Goal: Obtain resource: Download file/media

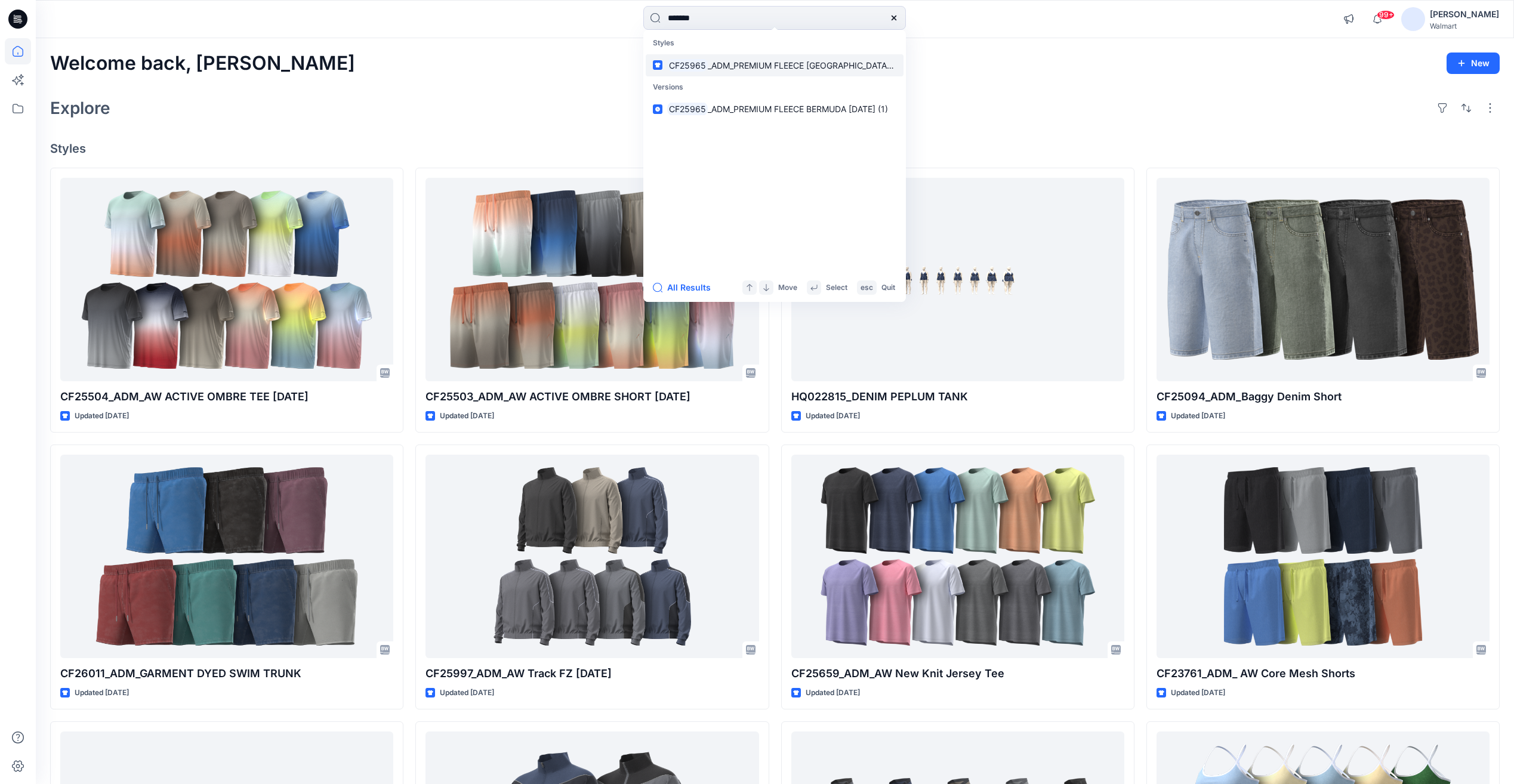
type input "*******"
click at [733, 65] on span "_ADM_PREMIUM FLEECE BERMUDA 24JUL25" at bounding box center [812, 65] width 211 height 10
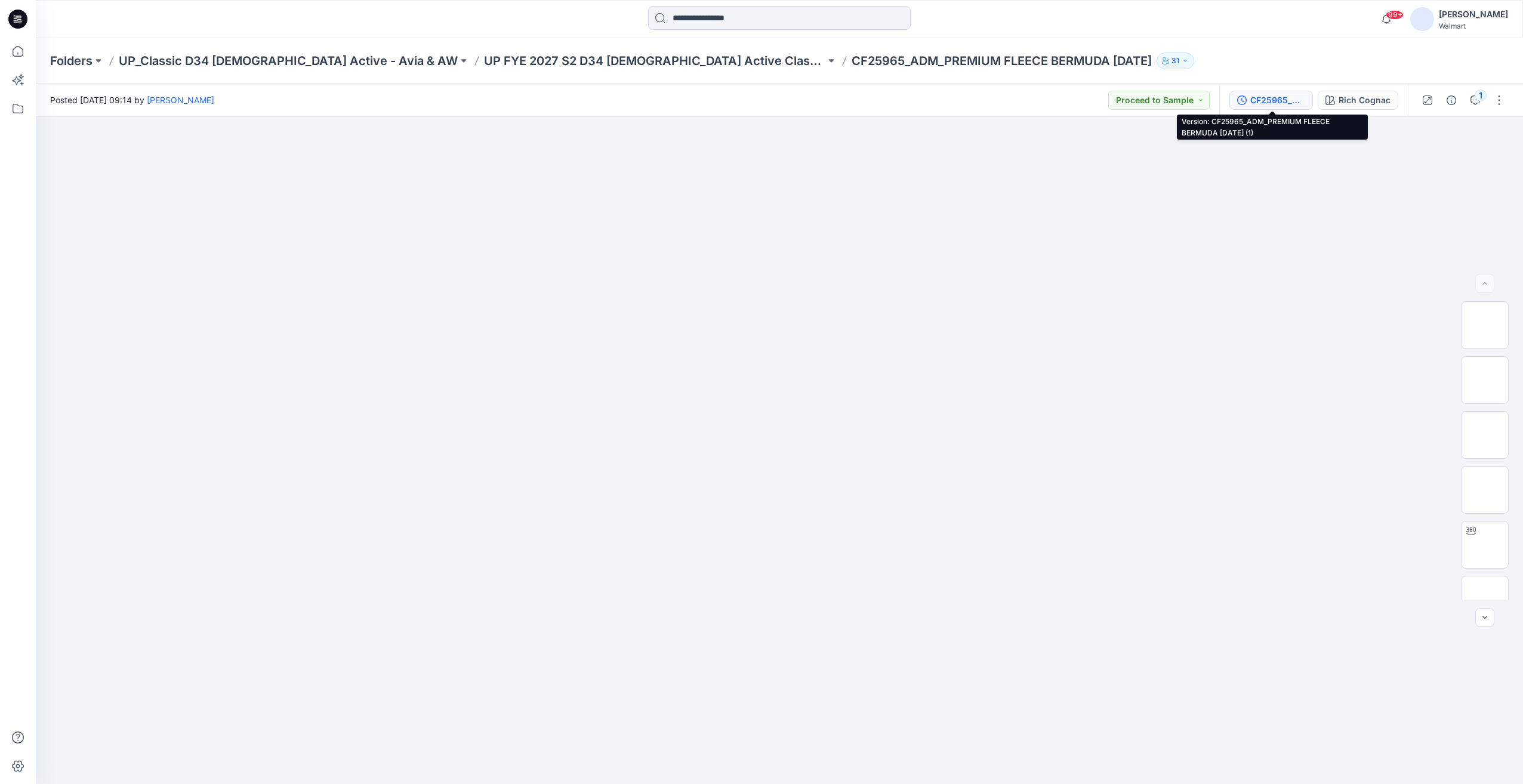
click at [1294, 97] on div "CF25965_ADM_PREMIUM FLEECE BERMUDA 24JUL25 (1)" at bounding box center [1277, 101] width 55 height 13
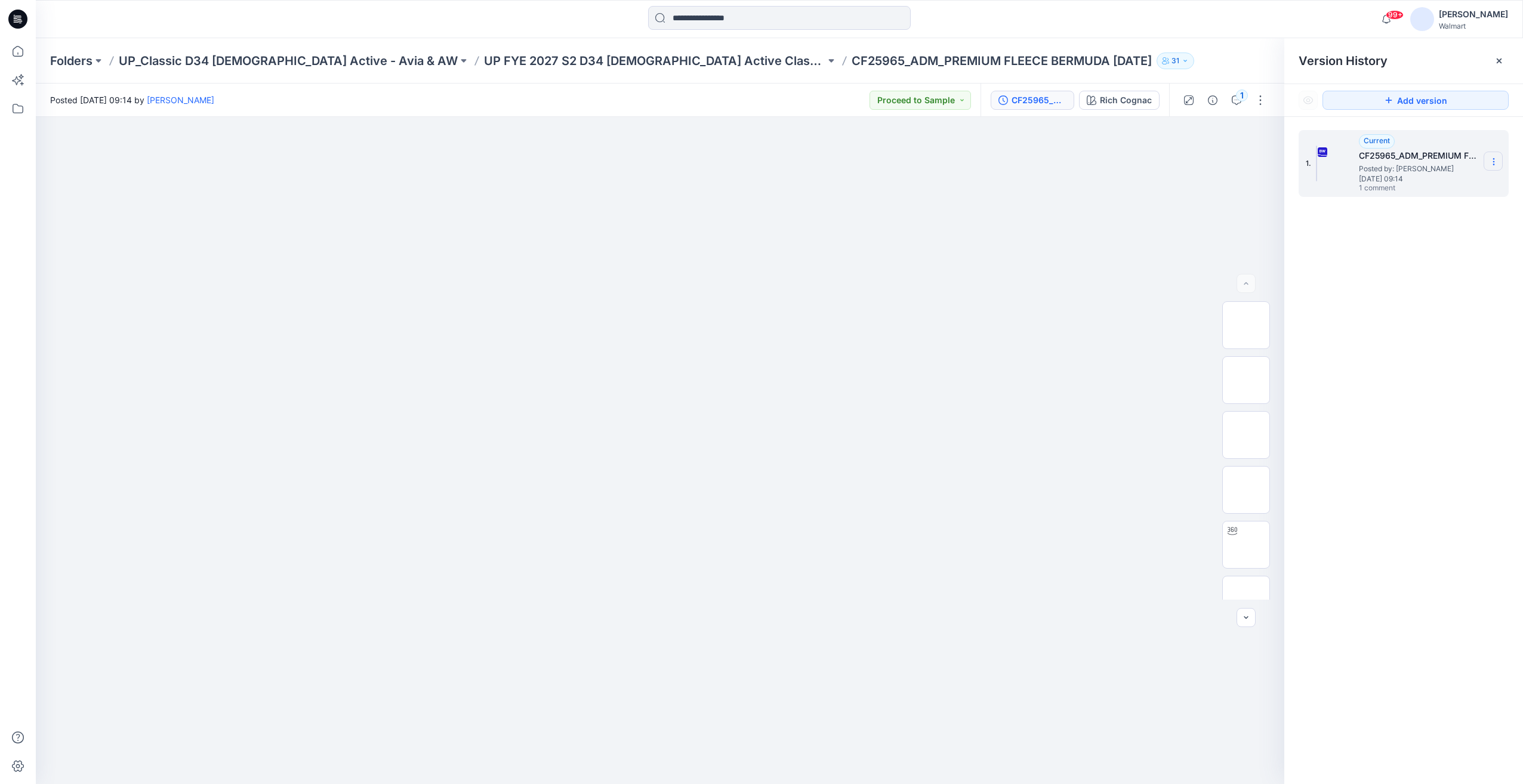
click at [1496, 164] on icon at bounding box center [1493, 161] width 10 height 10
click at [1420, 189] on span "Download Source BW File" at bounding box center [1433, 184] width 100 height 14
click at [696, 14] on input at bounding box center [779, 18] width 263 height 24
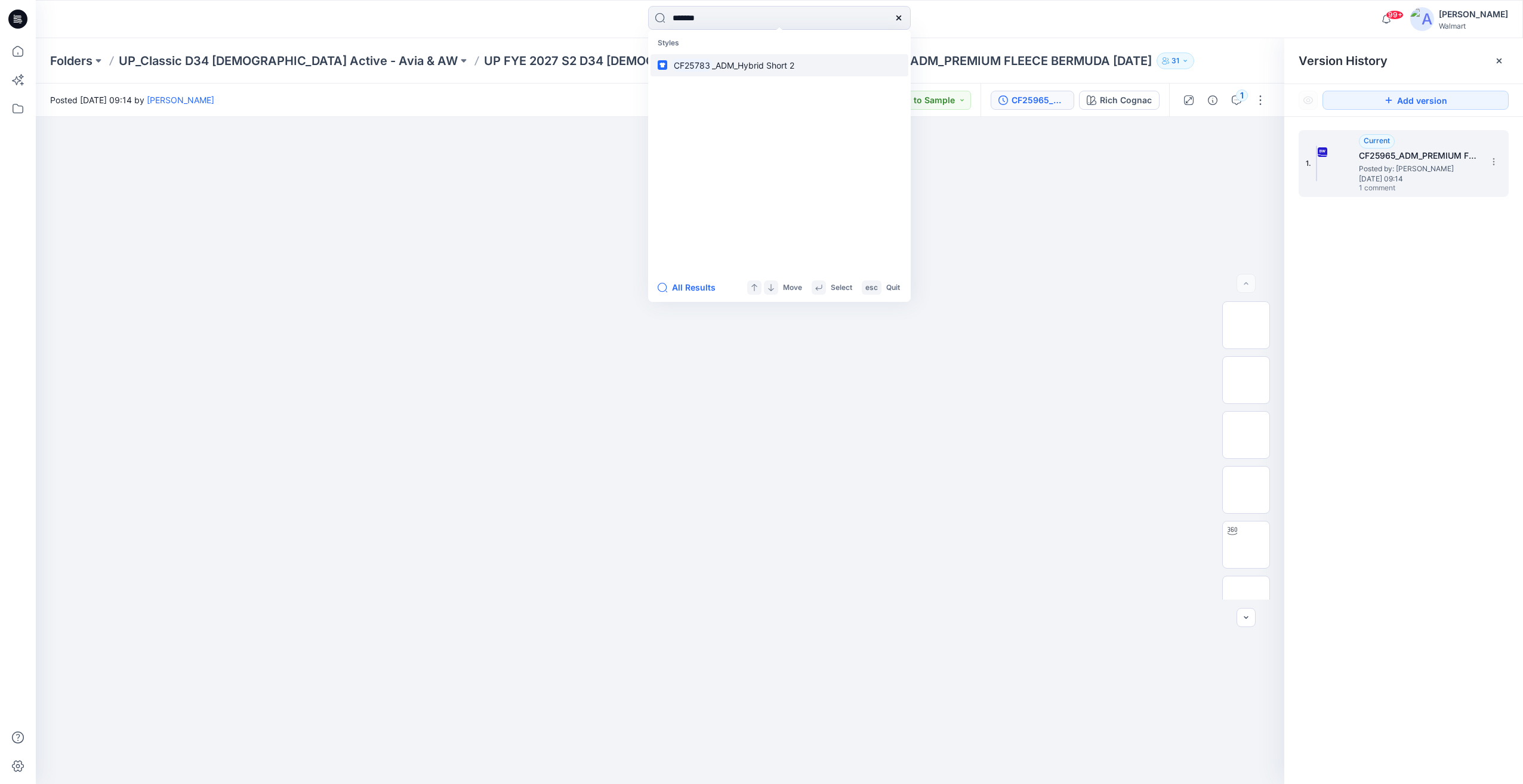
type input "*******"
click at [752, 69] on span "_ADM_Hybrid Short 2" at bounding box center [753, 65] width 82 height 10
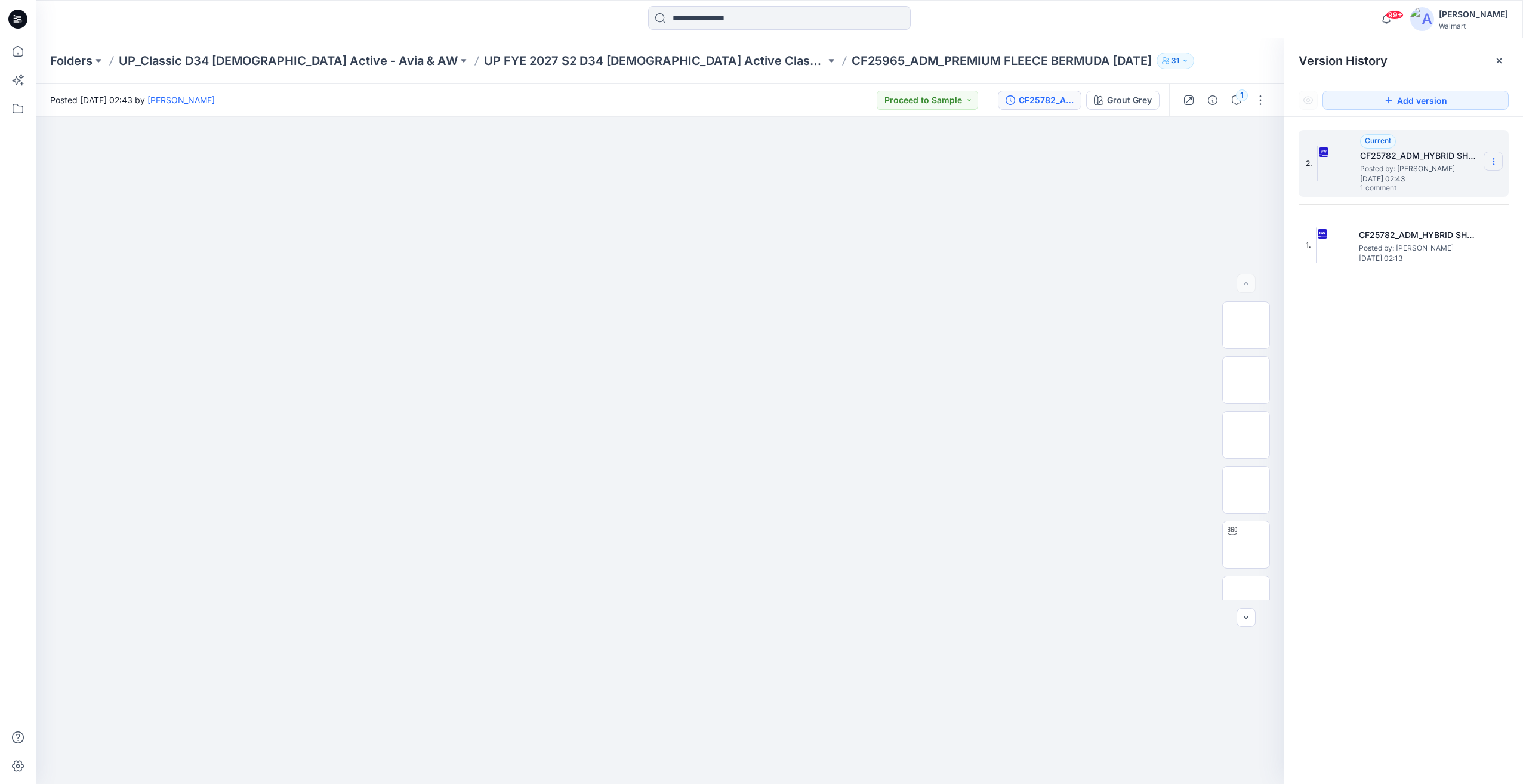
click at [1493, 164] on icon at bounding box center [1493, 161] width 10 height 10
click at [1456, 185] on span "Download Source BW File" at bounding box center [1433, 184] width 100 height 14
drag, startPoint x: 691, startPoint y: 23, endPoint x: 1228, endPoint y: 94, distance: 541.7
click at [698, 23] on input at bounding box center [779, 18] width 263 height 24
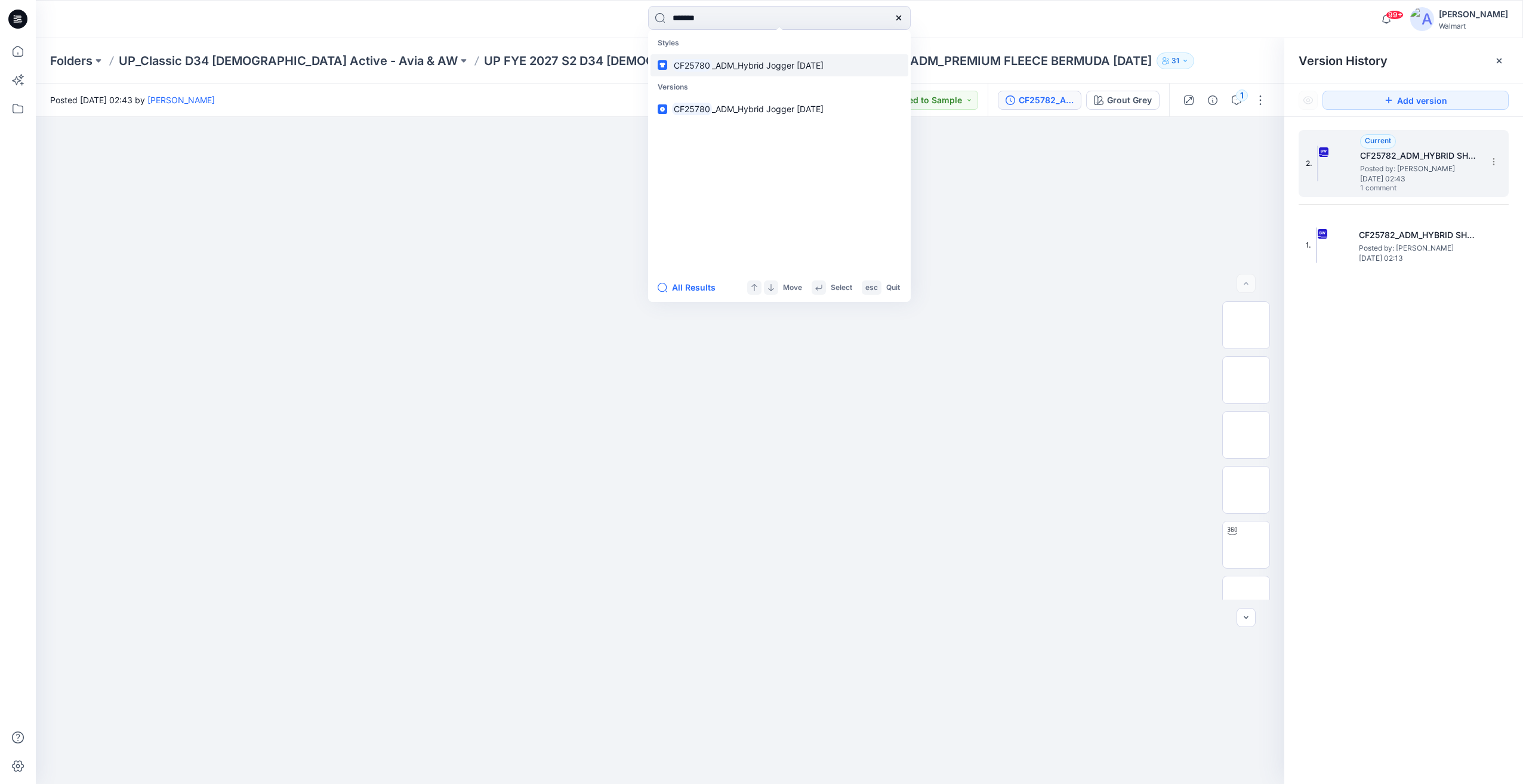
type input "*******"
click at [747, 75] on link "CF25780 _ADM_Hybrid Jogger 24JUL25" at bounding box center [779, 65] width 258 height 22
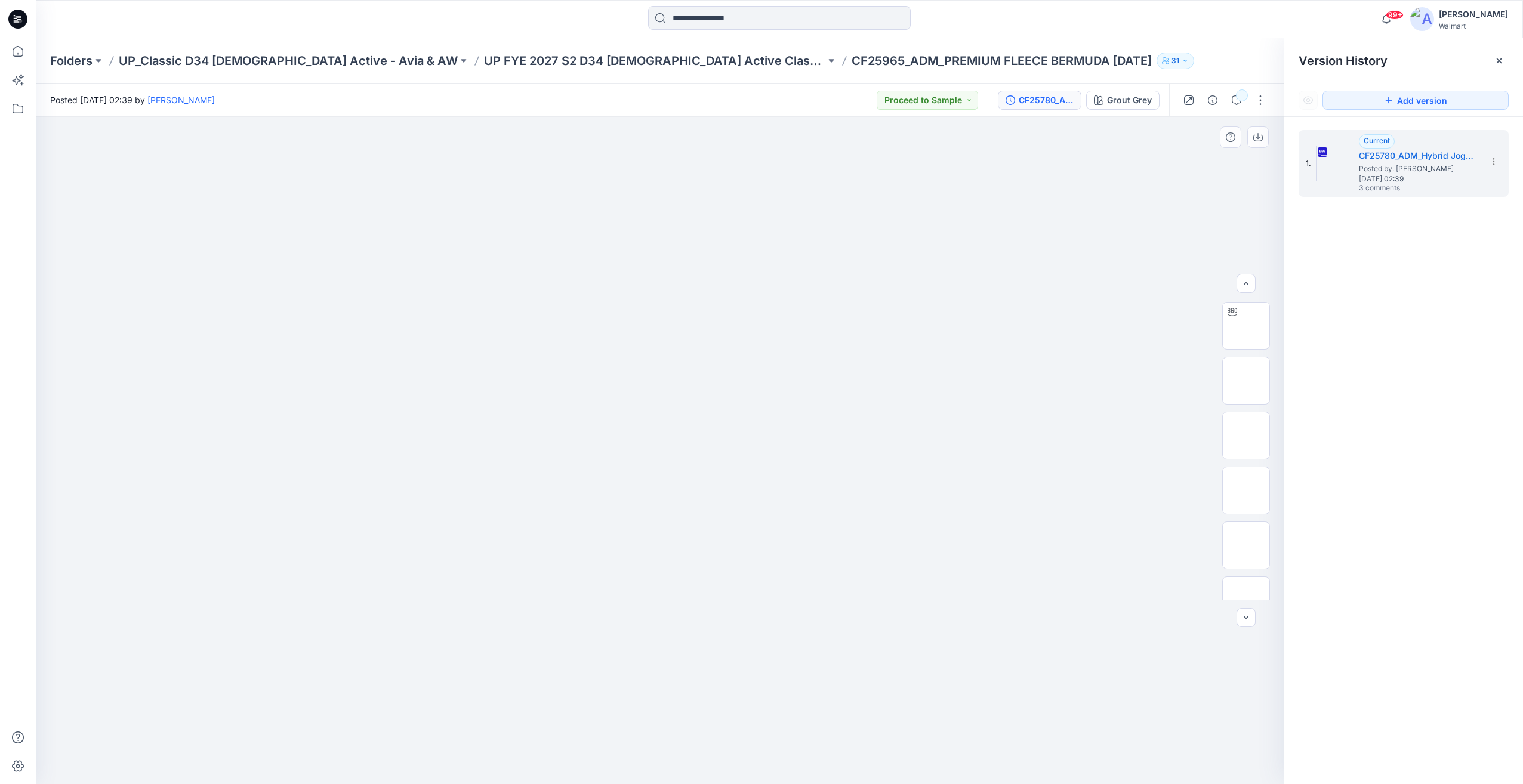
scroll to position [14, 0]
click at [1246, 365] on img at bounding box center [1246, 365] width 0 height 0
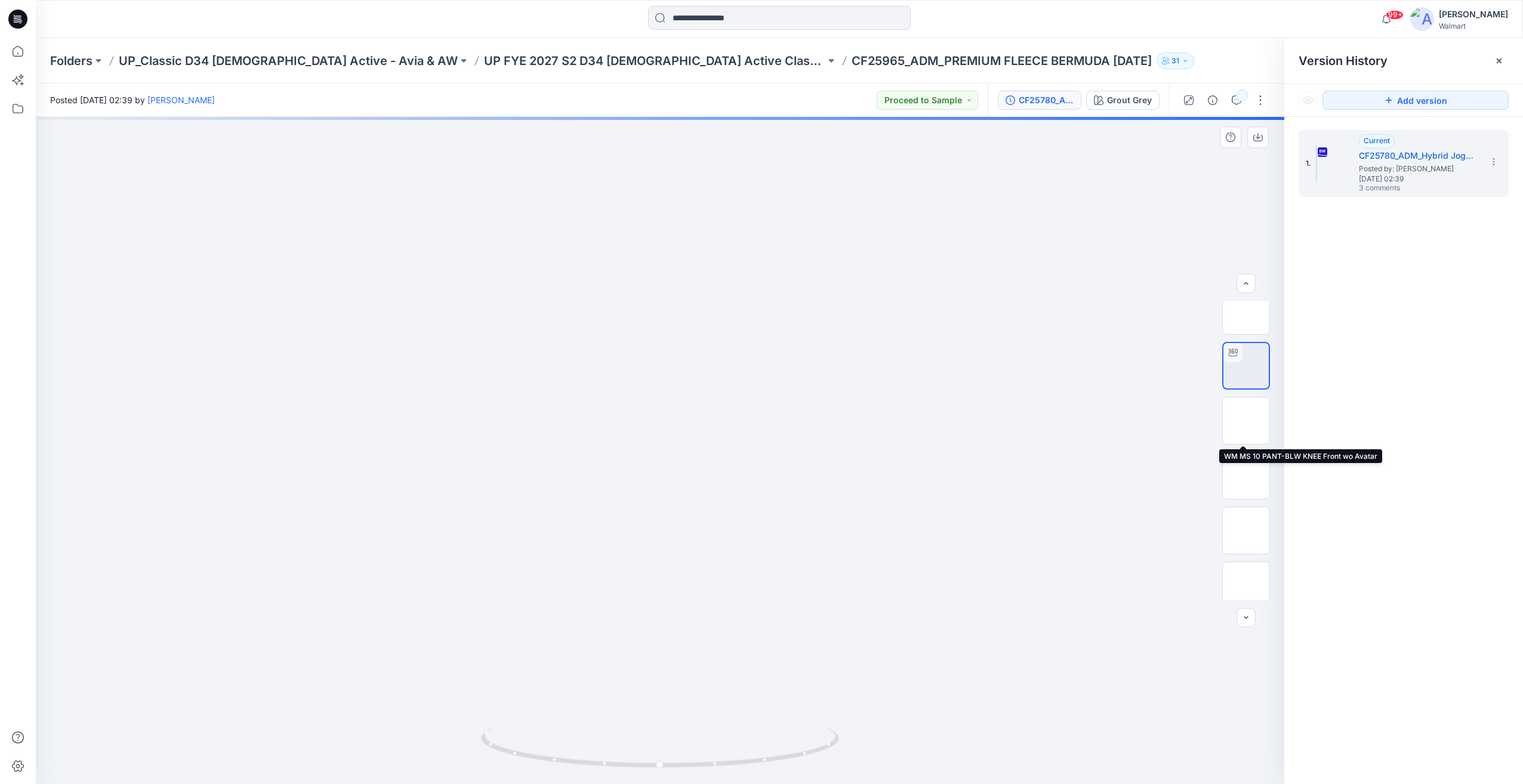
scroll to position [134, 0]
drag, startPoint x: 714, startPoint y: 266, endPoint x: 713, endPoint y: 331, distance: 65.0
click at [713, 13] on img at bounding box center [660, 13] width 1004 height 0
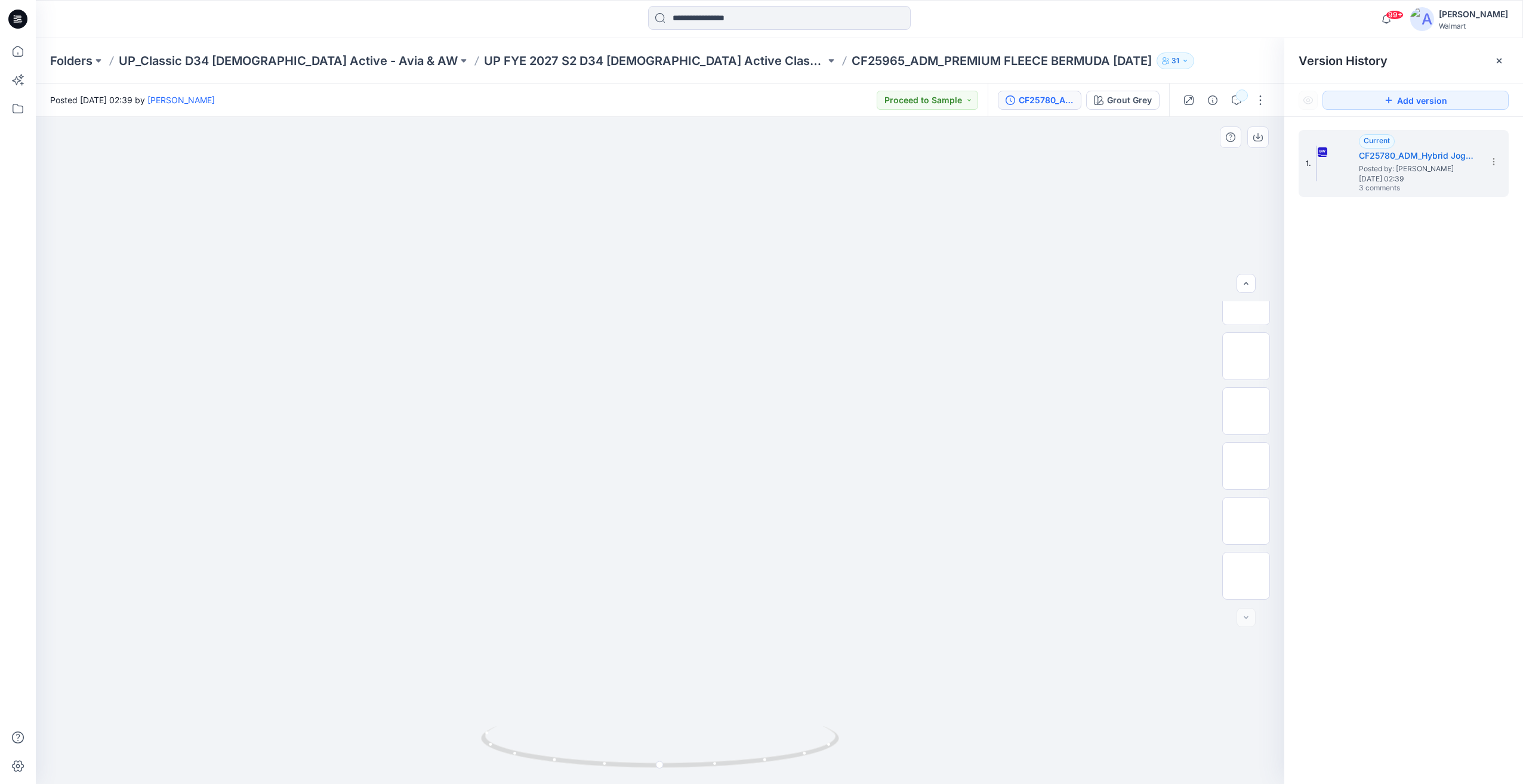
drag, startPoint x: 779, startPoint y: 558, endPoint x: 661, endPoint y: 565, distance: 118.2
click at [661, 104] on img at bounding box center [659, 104] width 729 height 0
drag, startPoint x: 849, startPoint y: 703, endPoint x: 620, endPoint y: 719, distance: 229.6
click at [620, 109] on img at bounding box center [659, 109] width 729 height 0
drag, startPoint x: 692, startPoint y: 768, endPoint x: 538, endPoint y: 738, distance: 156.9
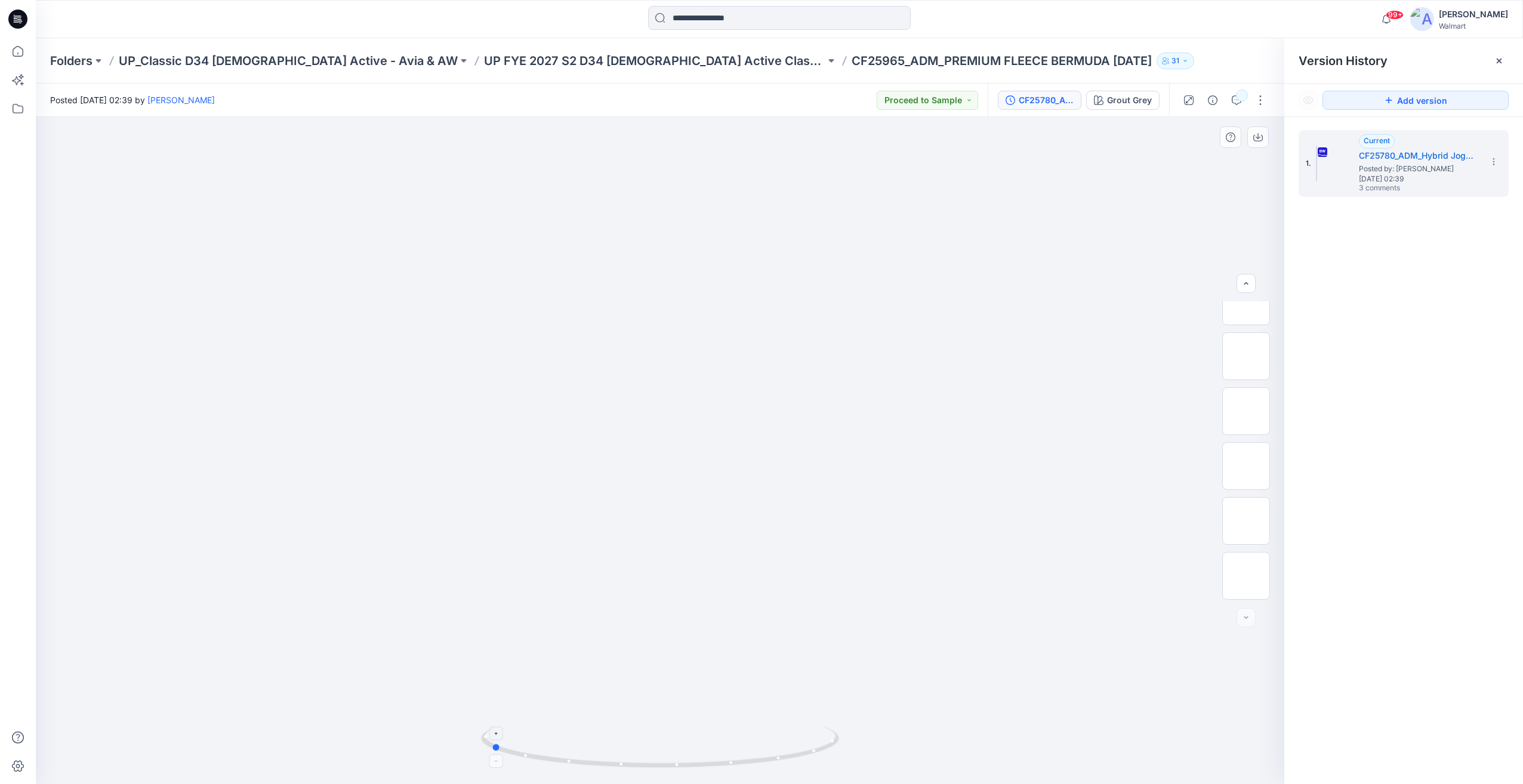
click at [538, 738] on icon at bounding box center [662, 748] width 361 height 44
click at [917, 108] on img at bounding box center [659, 108] width 729 height 0
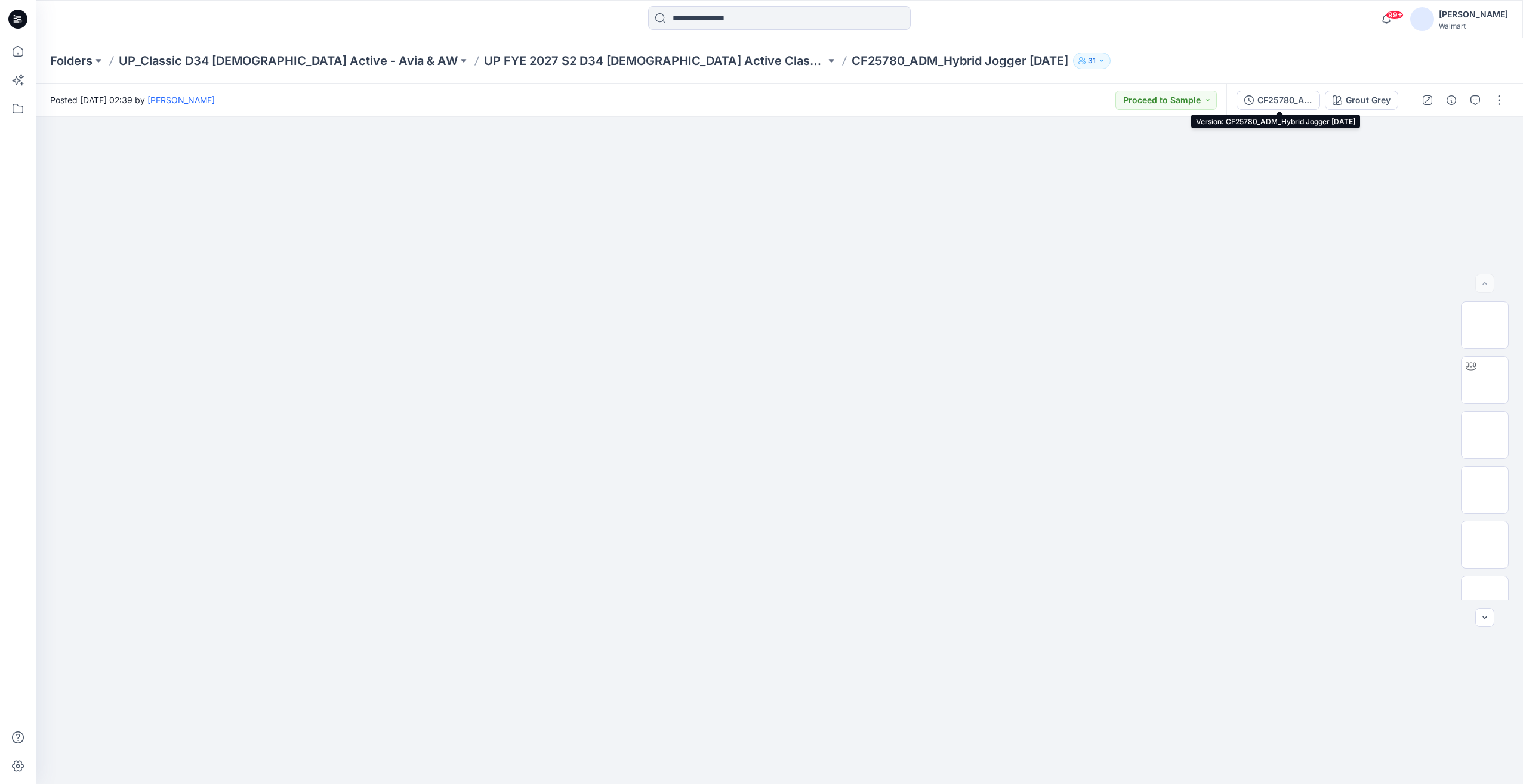
click at [1293, 100] on div "CF25780_ADM_Hybrid Jogger [DATE]" at bounding box center [1285, 101] width 55 height 13
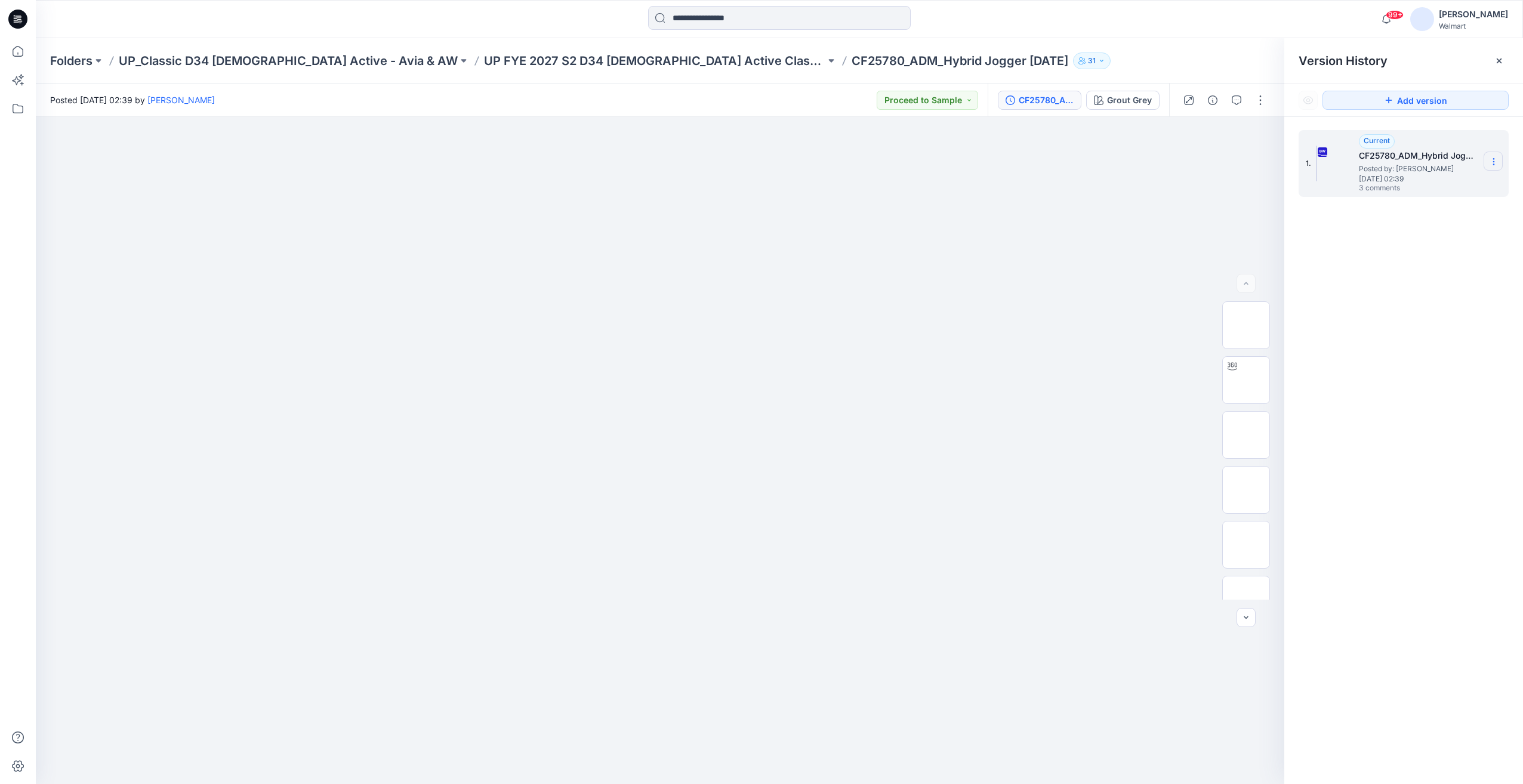
click at [1502, 162] on section at bounding box center [1493, 161] width 19 height 19
click at [1438, 187] on span "Download Source BW File" at bounding box center [1433, 184] width 100 height 14
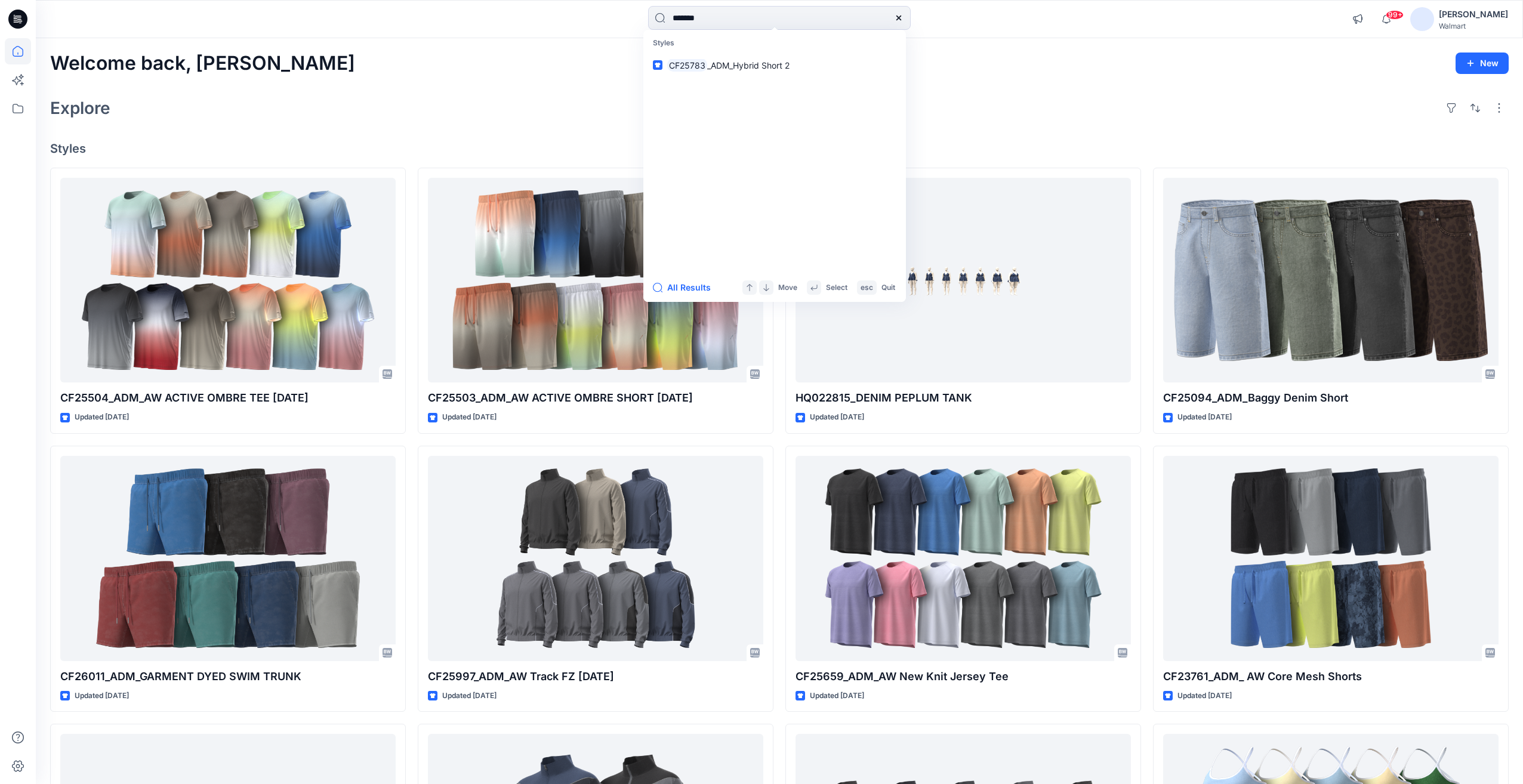
type input "*******"
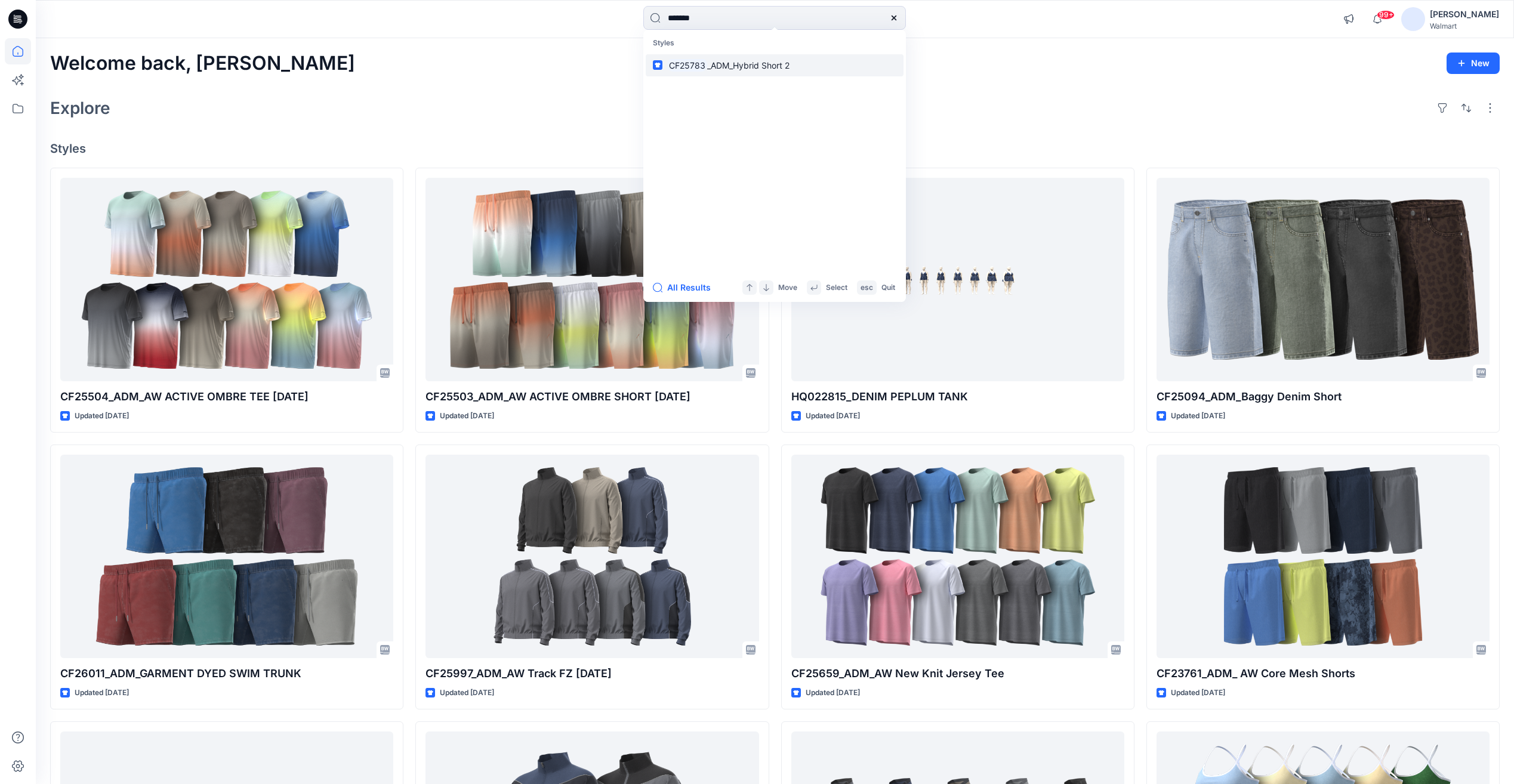
drag, startPoint x: 0, startPoint y: 0, endPoint x: 729, endPoint y: 72, distance: 732.5
click at [729, 72] on link "CF25783 _ADM_Hybrid Short 2" at bounding box center [774, 65] width 258 height 22
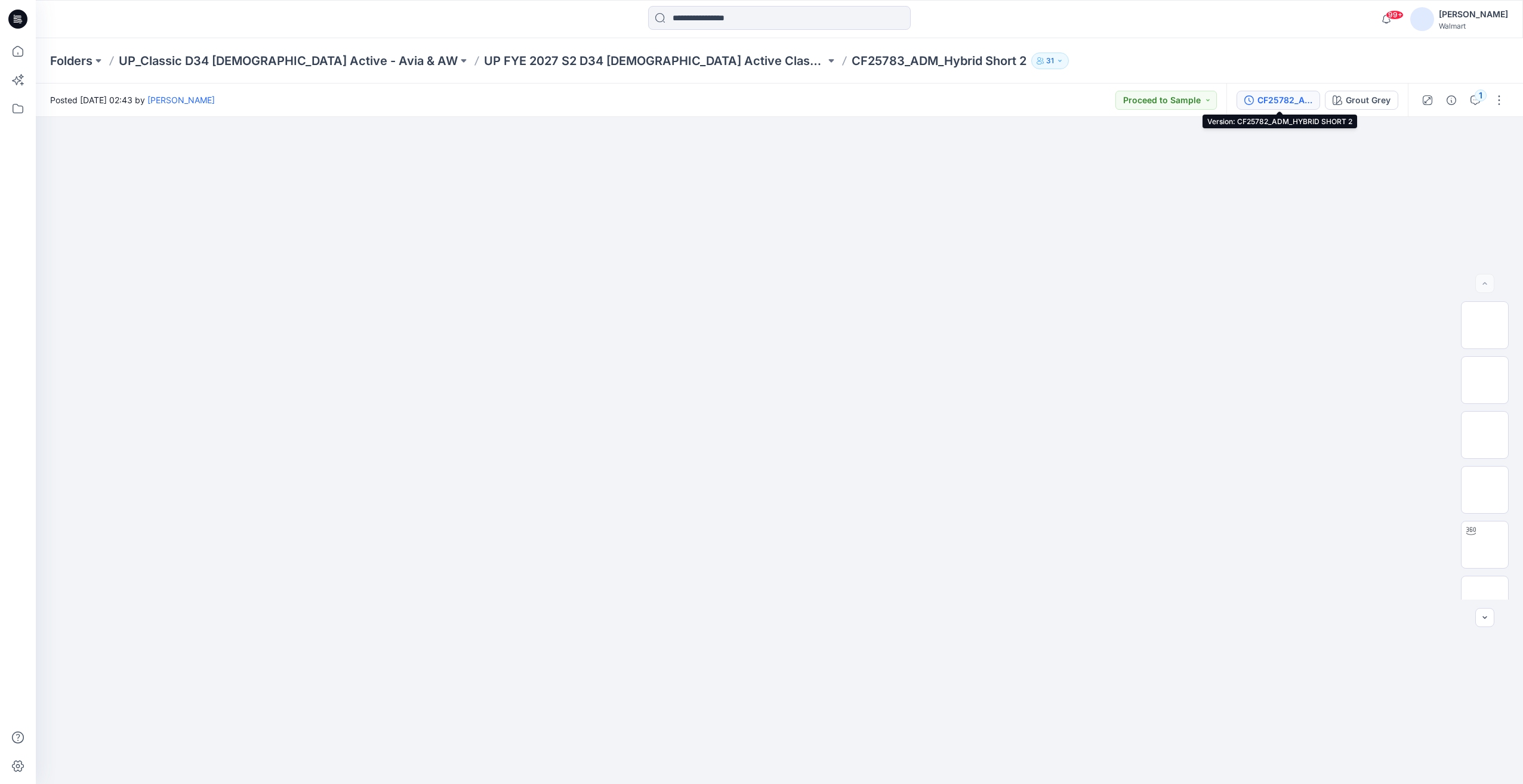
click at [1287, 100] on div "CF25782_ADM_HYBRID SHORT 2" at bounding box center [1285, 101] width 55 height 13
click at [1269, 107] on button "CF25782_ADM_HYBRID SHORT 2" at bounding box center [1278, 101] width 84 height 19
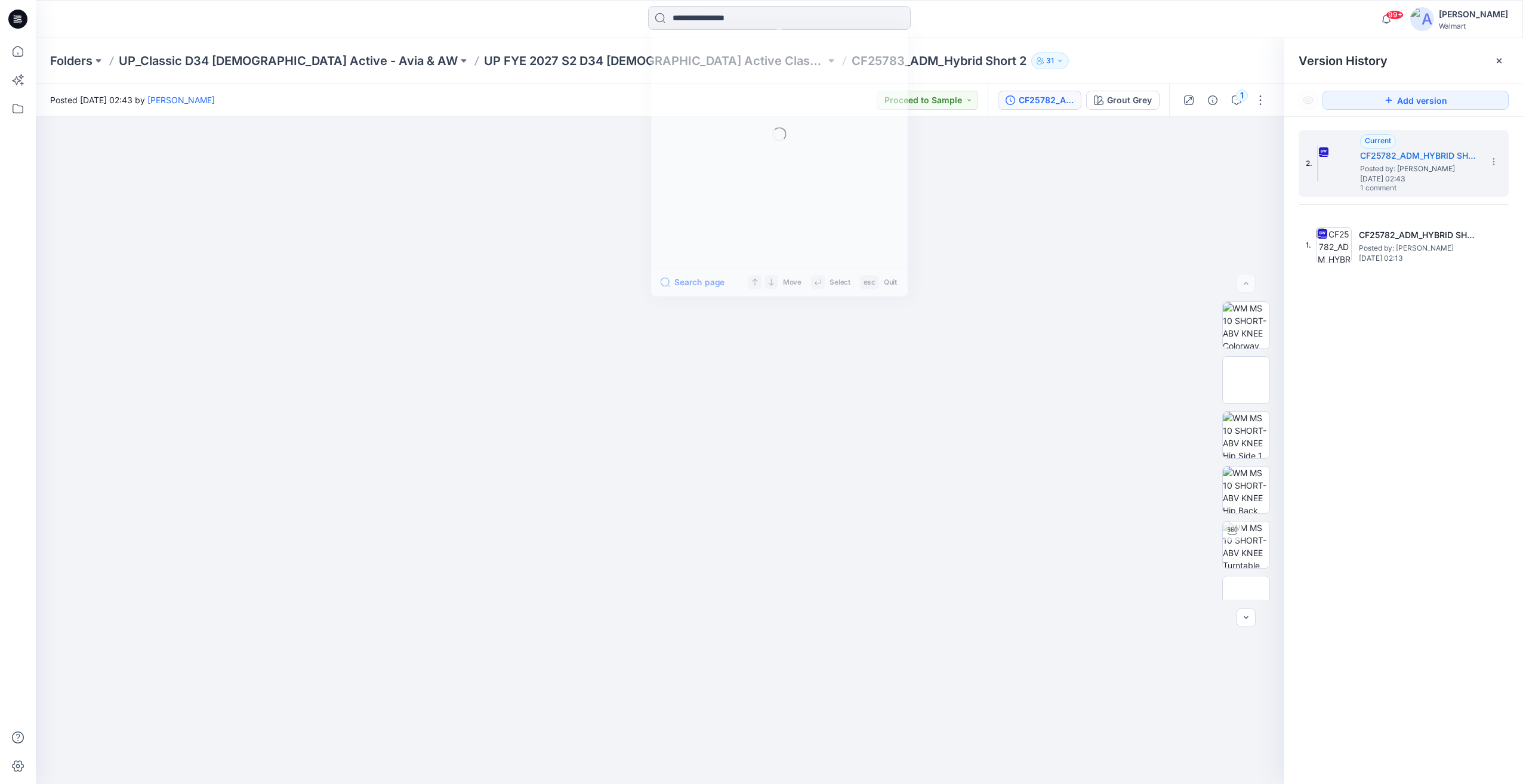
click at [713, 21] on input at bounding box center [779, 18] width 263 height 24
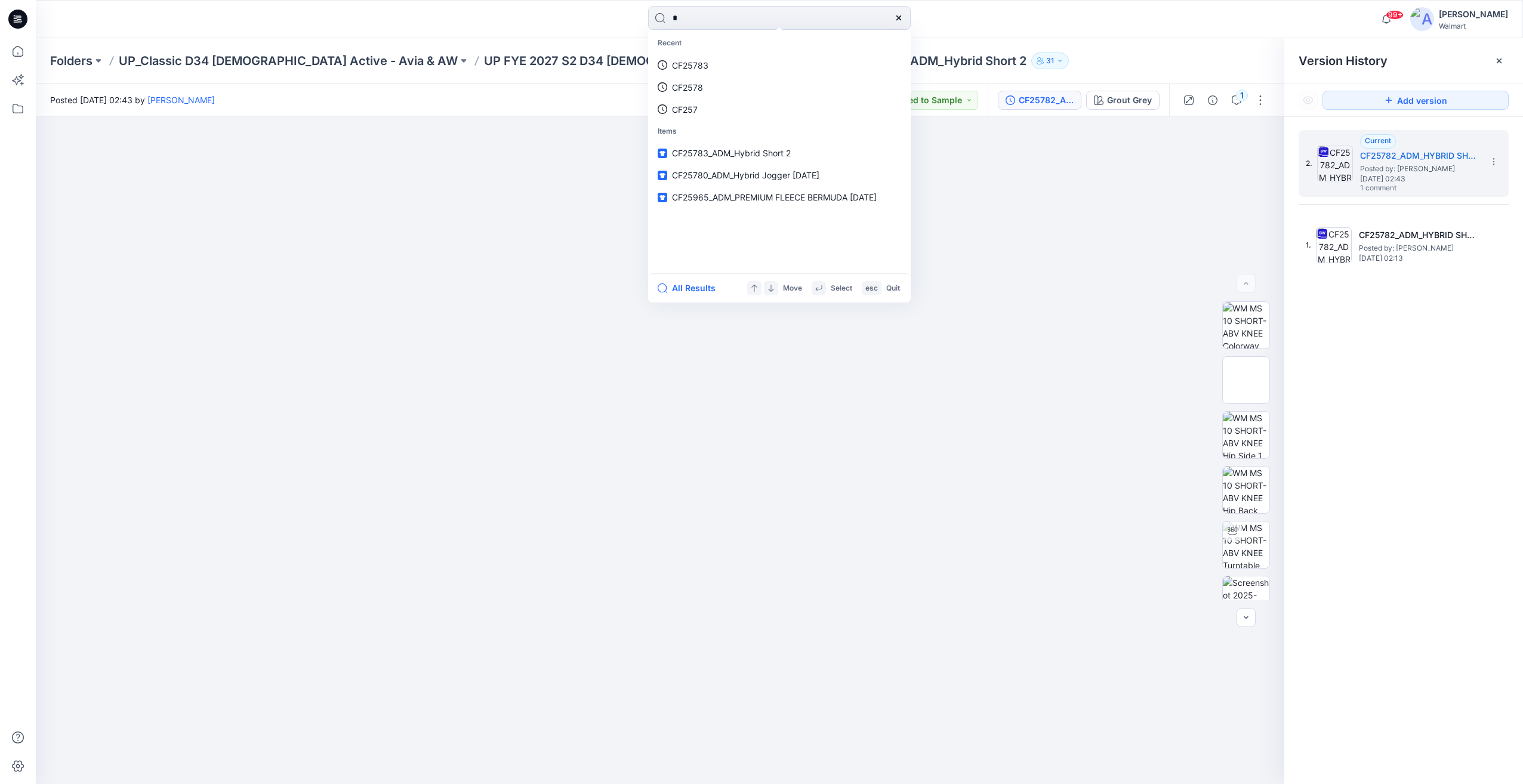
type input "*"
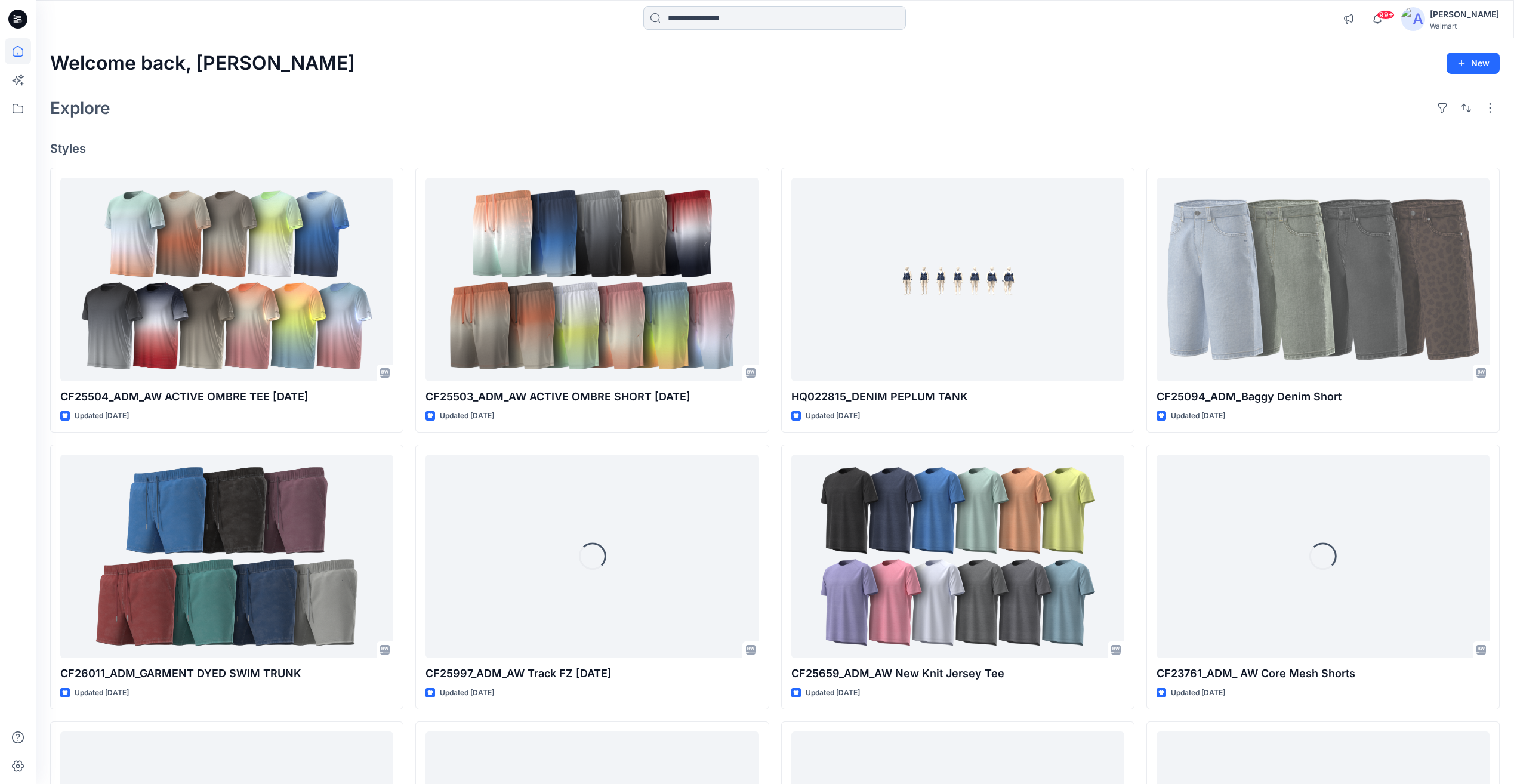
click at [782, 16] on input at bounding box center [774, 18] width 263 height 24
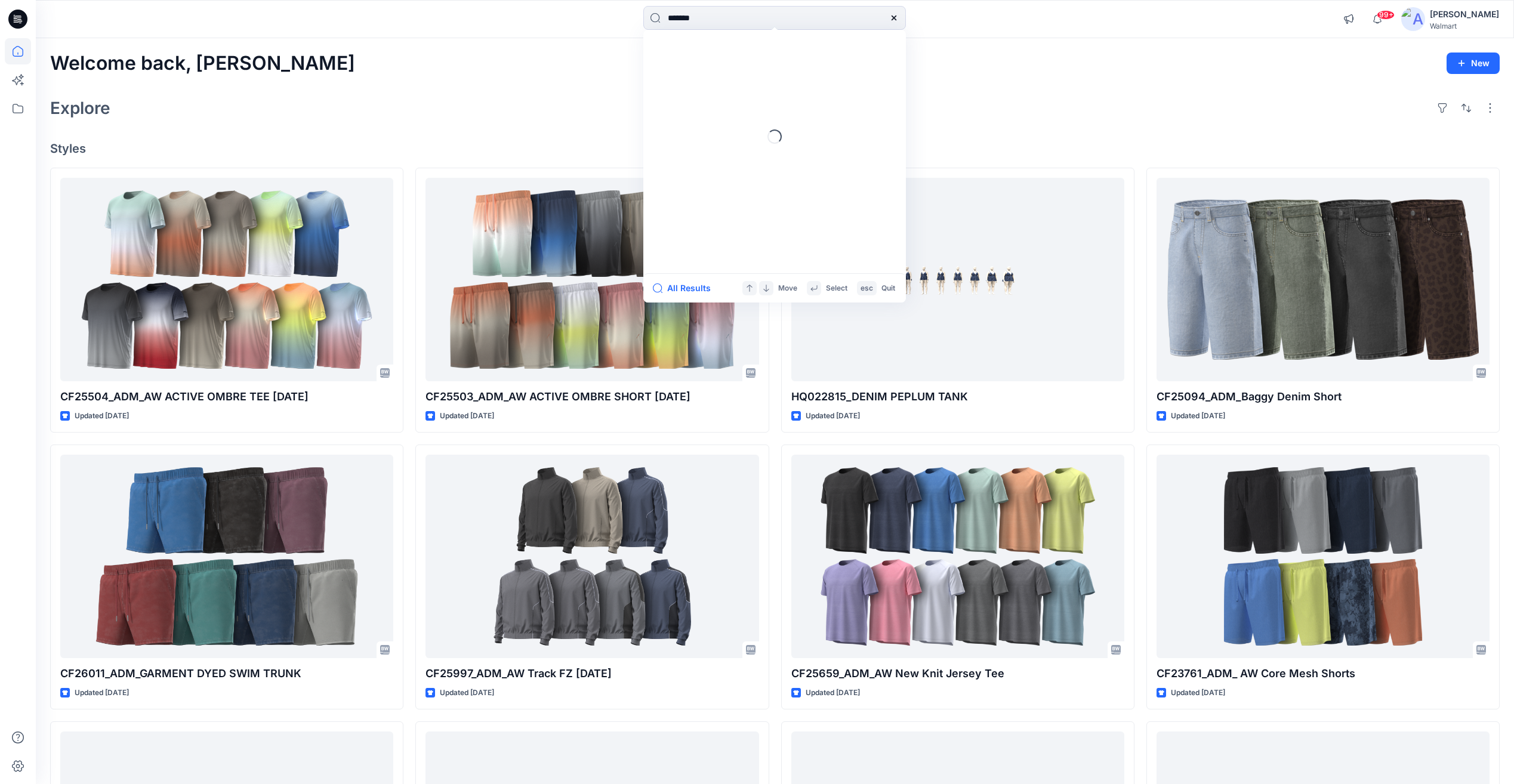
type input "*******"
click at [779, 70] on p "CF25783 _ADM_Hybrid Short 2" at bounding box center [728, 65] width 122 height 13
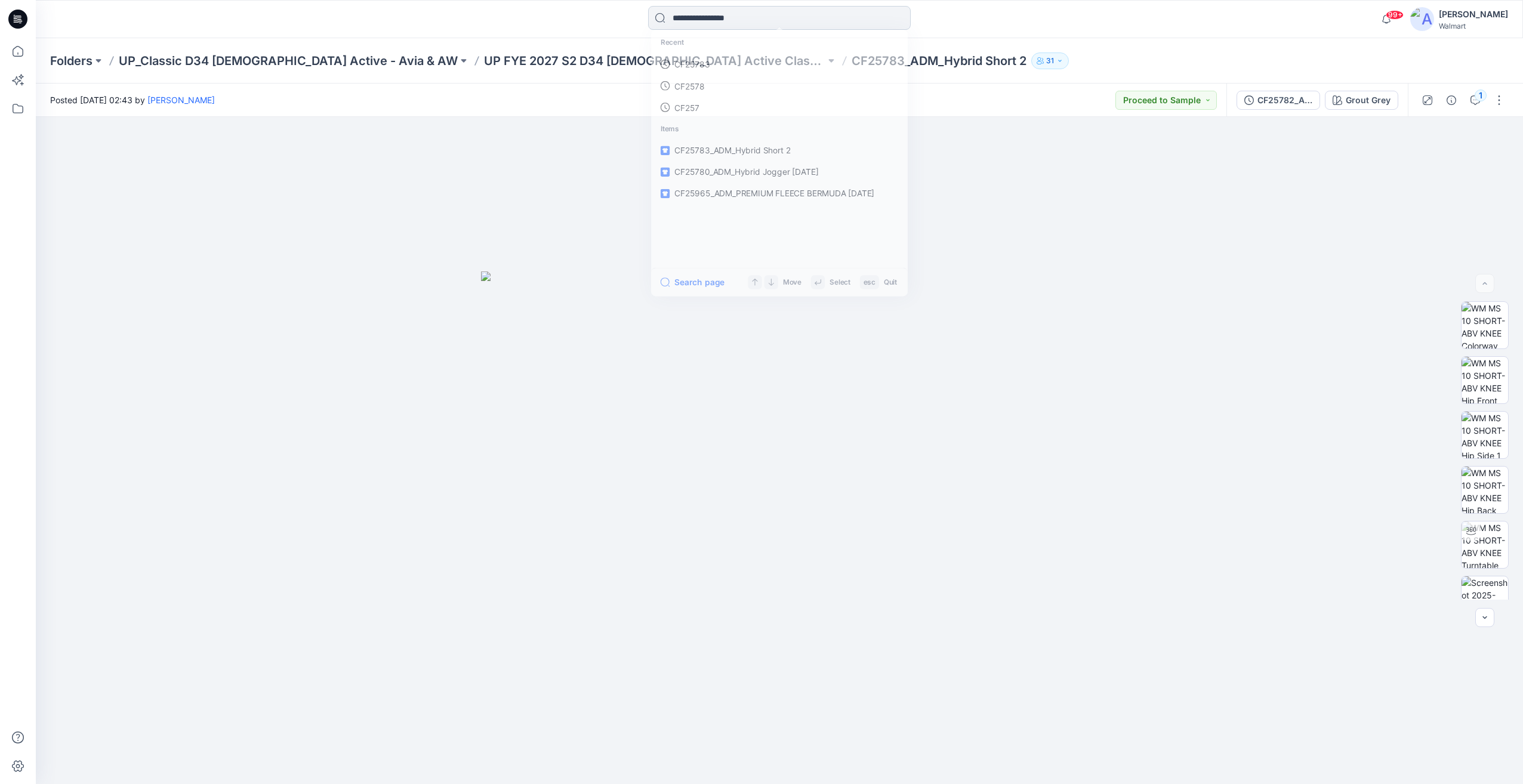
click at [682, 22] on input at bounding box center [779, 18] width 263 height 24
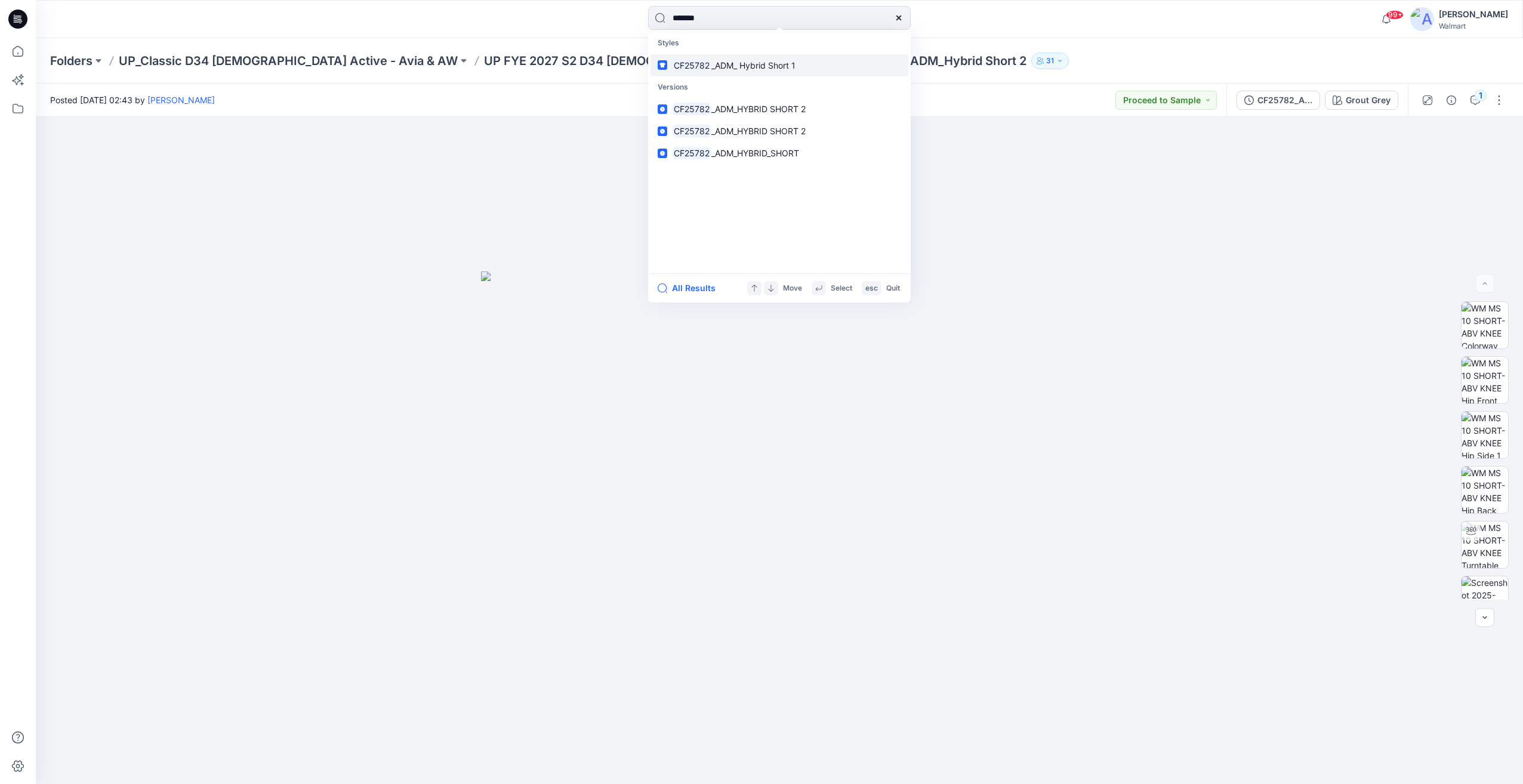
type input "*******"
click at [705, 60] on mark "CF25782" at bounding box center [691, 65] width 39 height 14
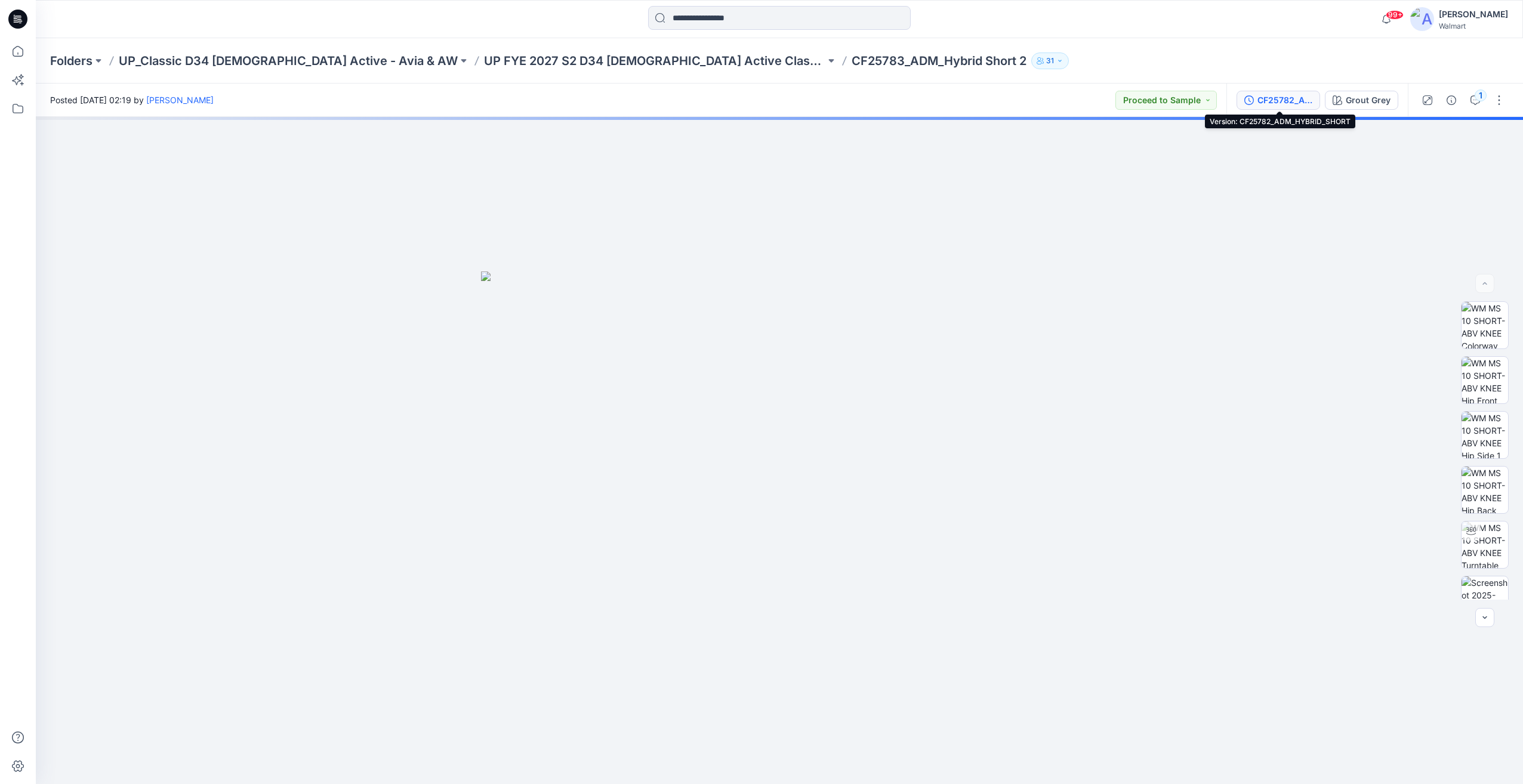
click at [1282, 105] on div "CF25782_ADM_HYBRID_SHORT" at bounding box center [1285, 101] width 55 height 13
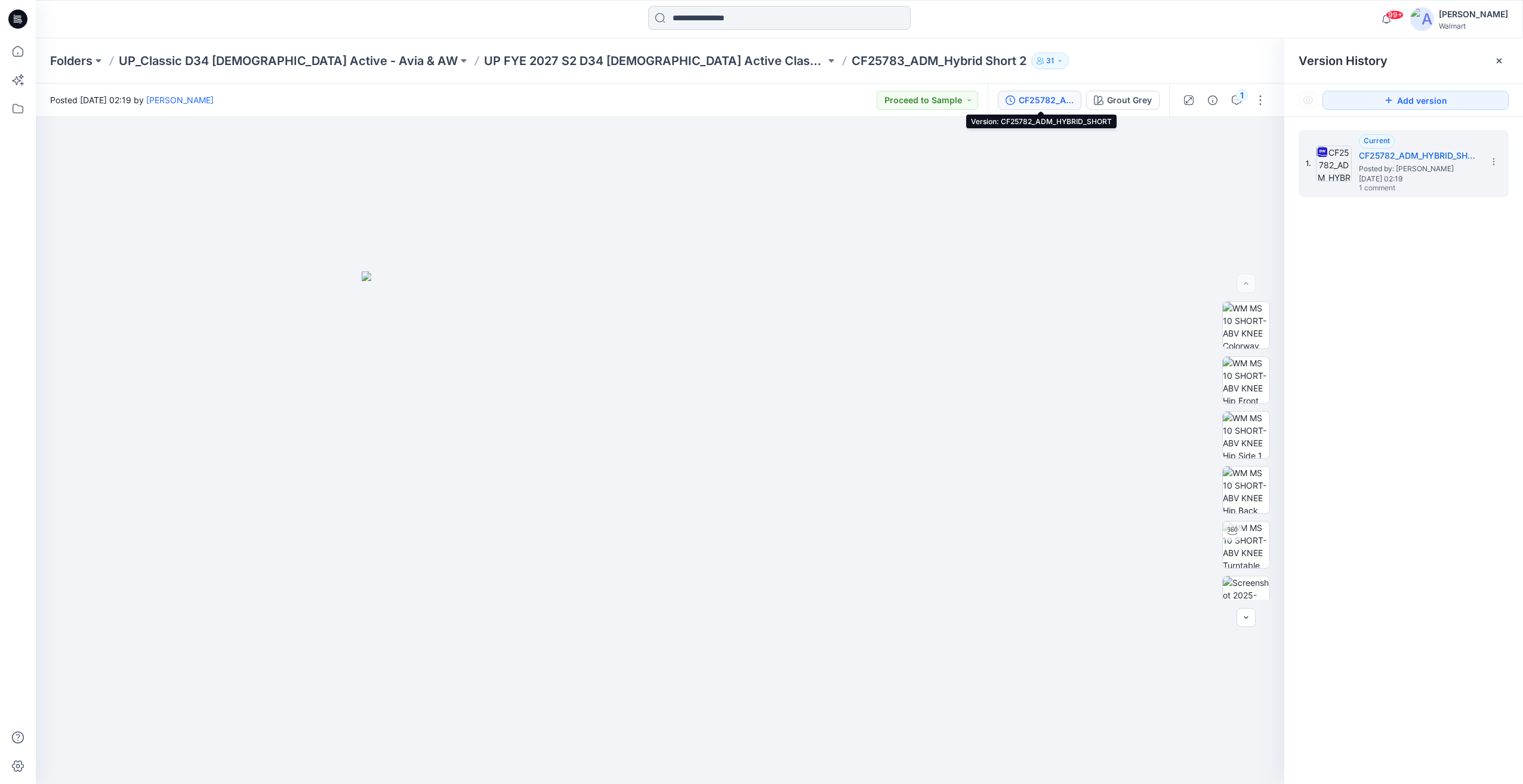
click at [724, 13] on input at bounding box center [779, 18] width 263 height 24
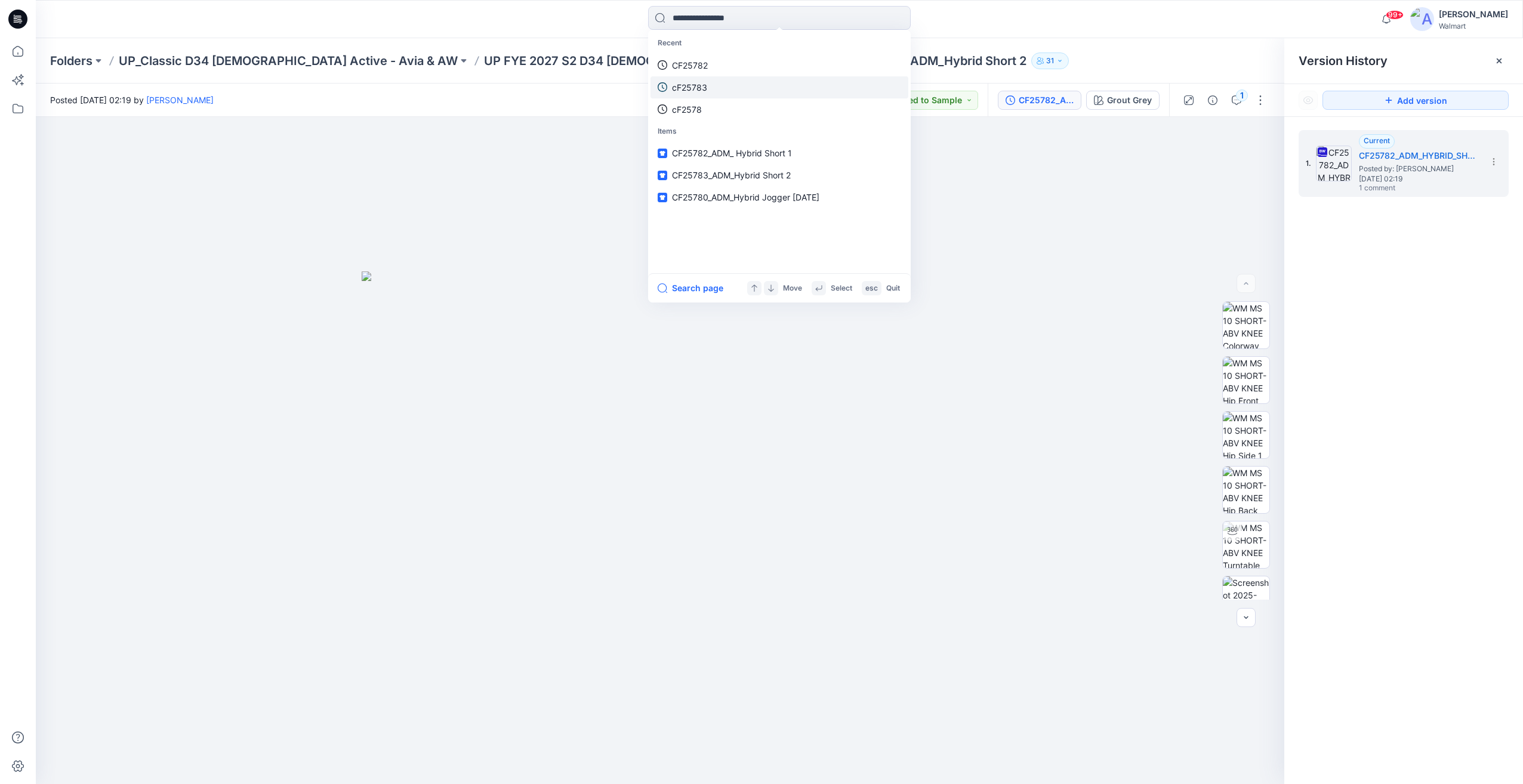
click at [706, 90] on p "cF25783" at bounding box center [690, 87] width 36 height 13
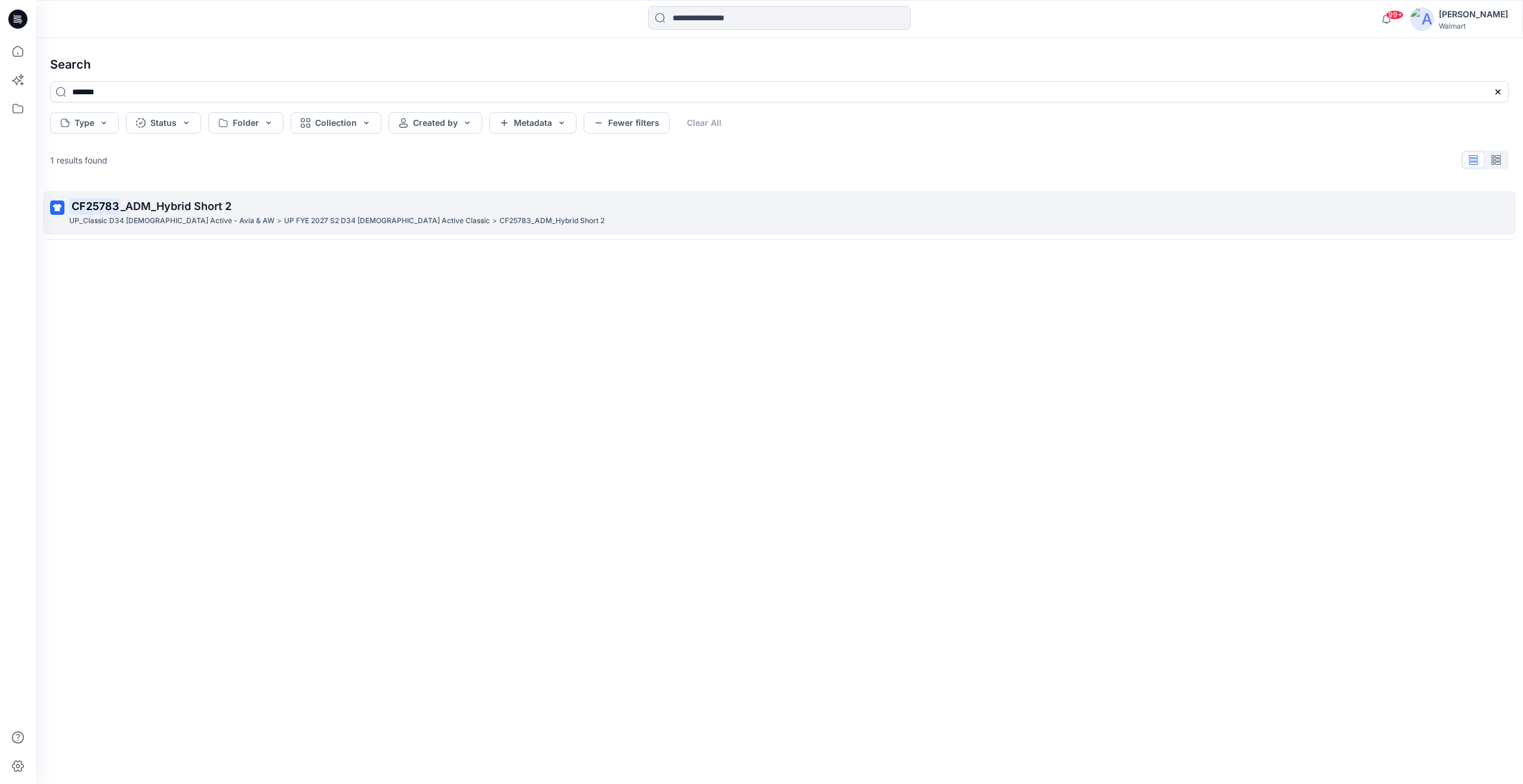
click at [164, 223] on p "UP_Classic D34 [DEMOGRAPHIC_DATA] Active - Avia & AW" at bounding box center [172, 220] width 205 height 13
